Goal: Find specific page/section: Find specific page/section

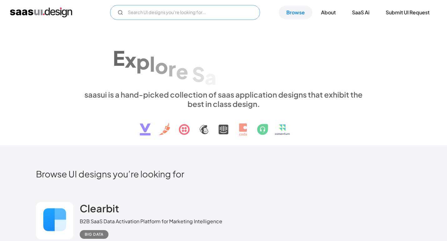
click at [176, 12] on input "Email Form" at bounding box center [185, 12] width 150 height 15
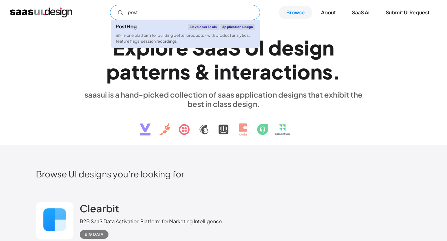
click at [135, 32] on link "PostHog Developer tools Application Design all-in-one platform for building bet…" at bounding box center [185, 34] width 149 height 28
type input "post"
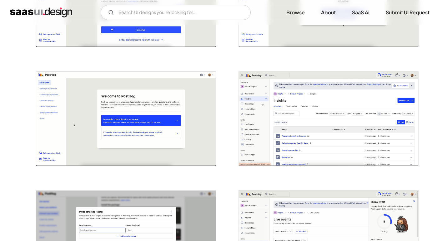
scroll to position [671, 0]
click at [190, 132] on img "open lightbox" at bounding box center [125, 119] width 179 height 94
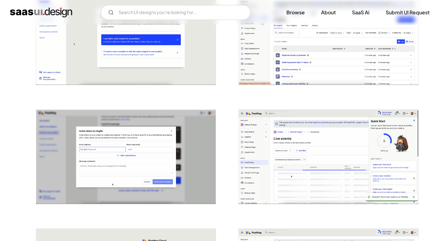
scroll to position [752, 0]
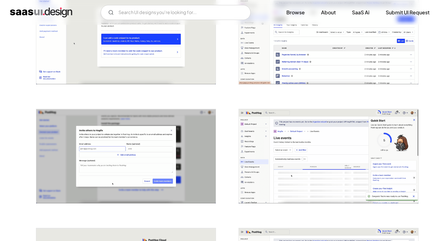
click at [392, 151] on img "open lightbox" at bounding box center [328, 156] width 179 height 94
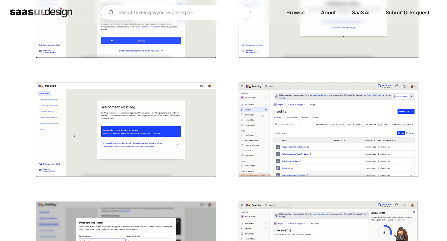
scroll to position [653, 0]
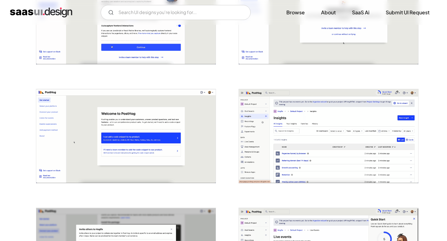
click at [342, 122] on img "open lightbox" at bounding box center [328, 136] width 179 height 94
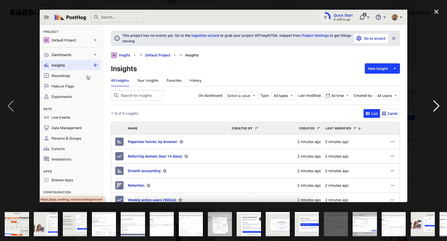
click at [436, 106] on div "next image" at bounding box center [435, 106] width 21 height 203
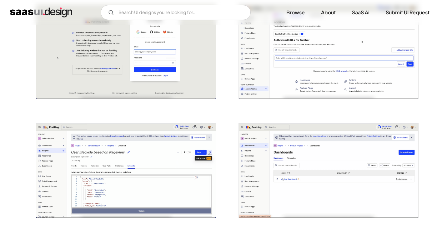
scroll to position [3, 0]
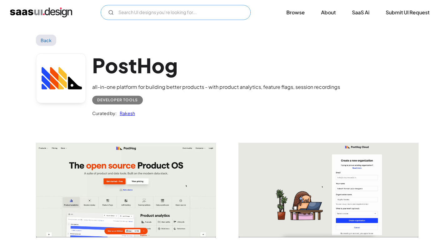
click at [161, 14] on input "Email Form" at bounding box center [176, 12] width 150 height 15
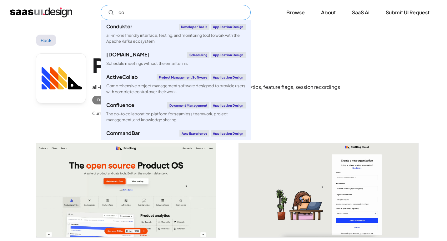
type input "c"
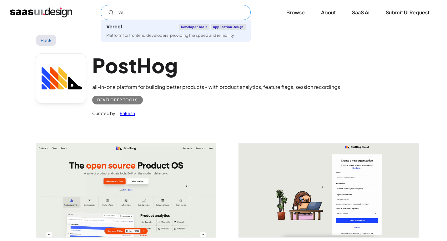
type input "v"
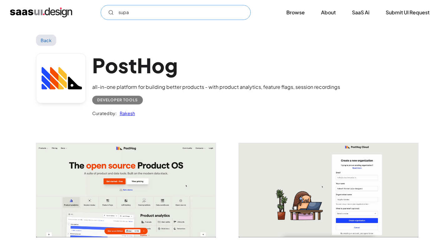
type input "supa"
